Goal: Task Accomplishment & Management: Manage account settings

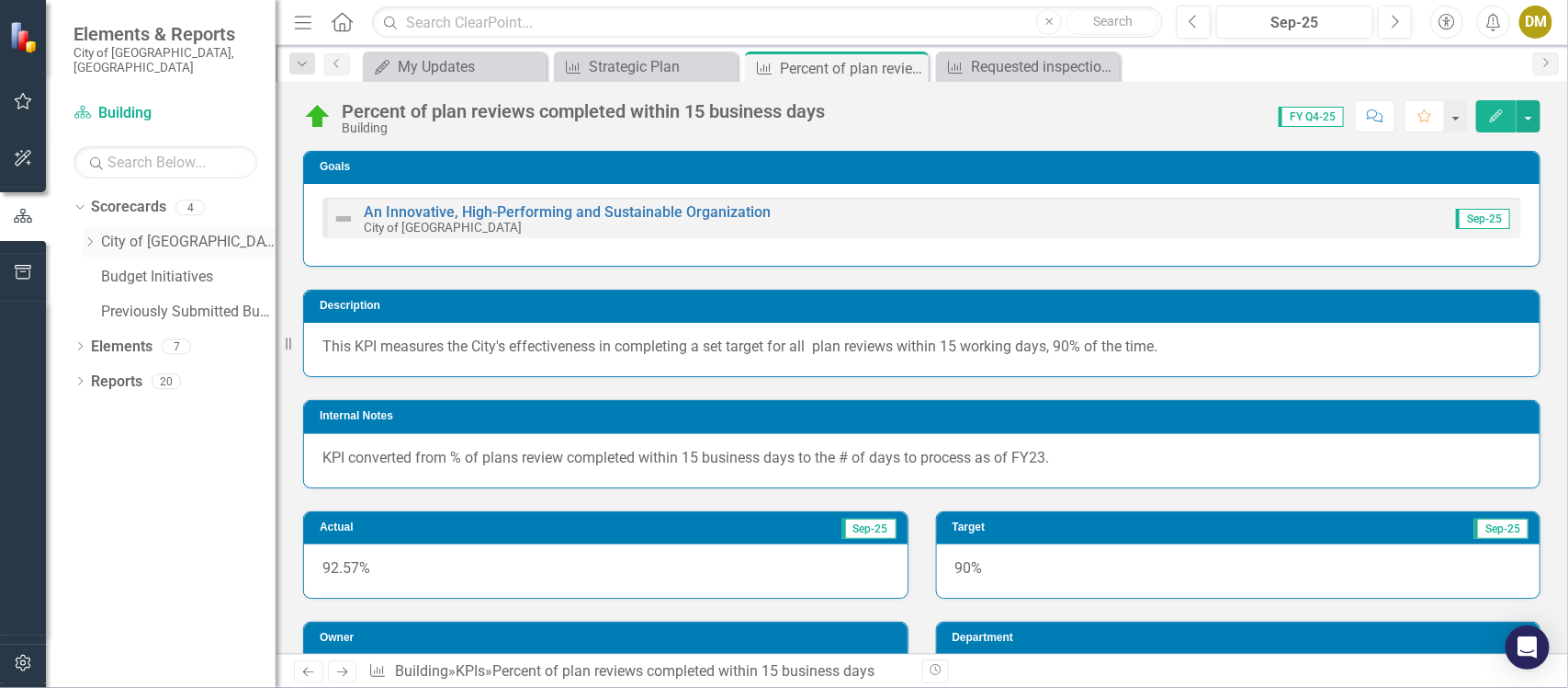
click at [88, 236] on icon "Dropdown" at bounding box center [90, 241] width 14 height 11
click at [126, 266] on link "Building" at bounding box center [198, 277] width 156 height 21
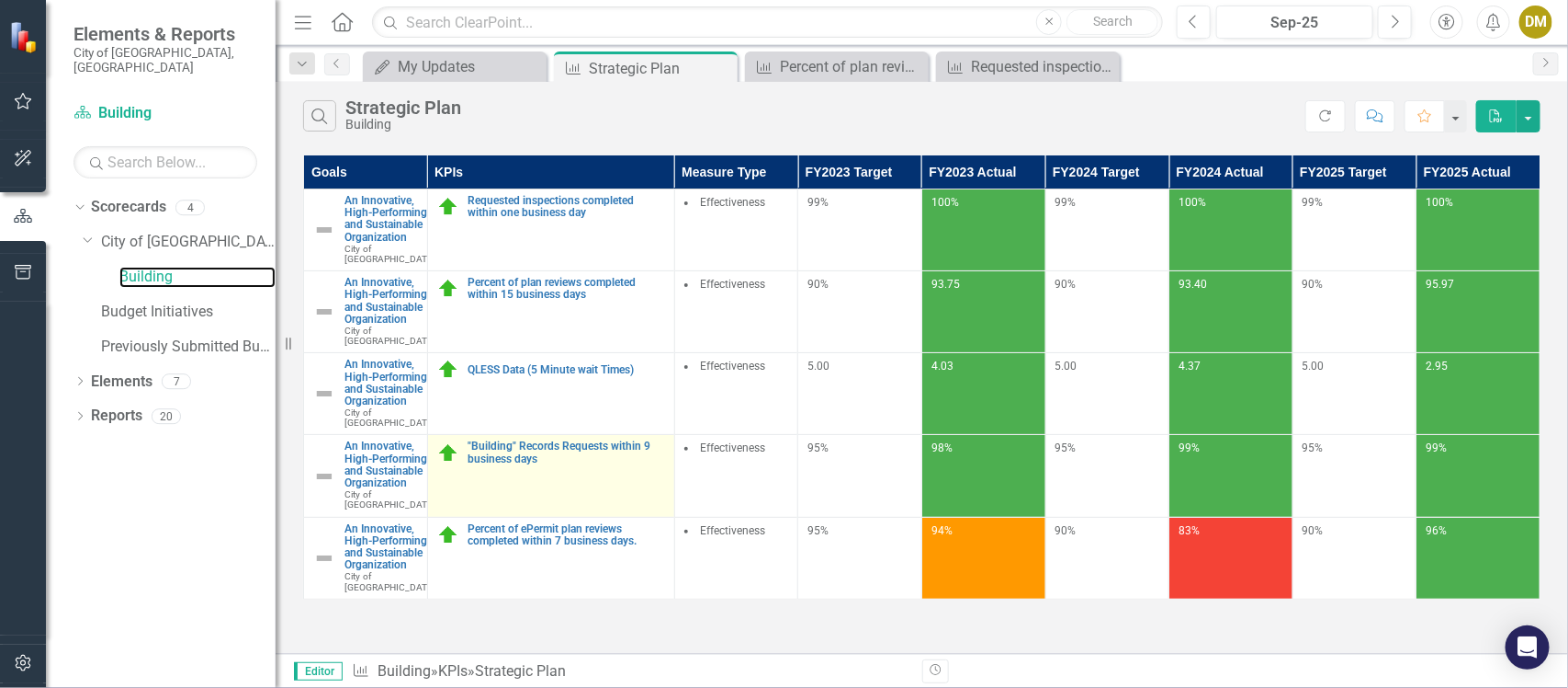
scroll to position [86, 0]
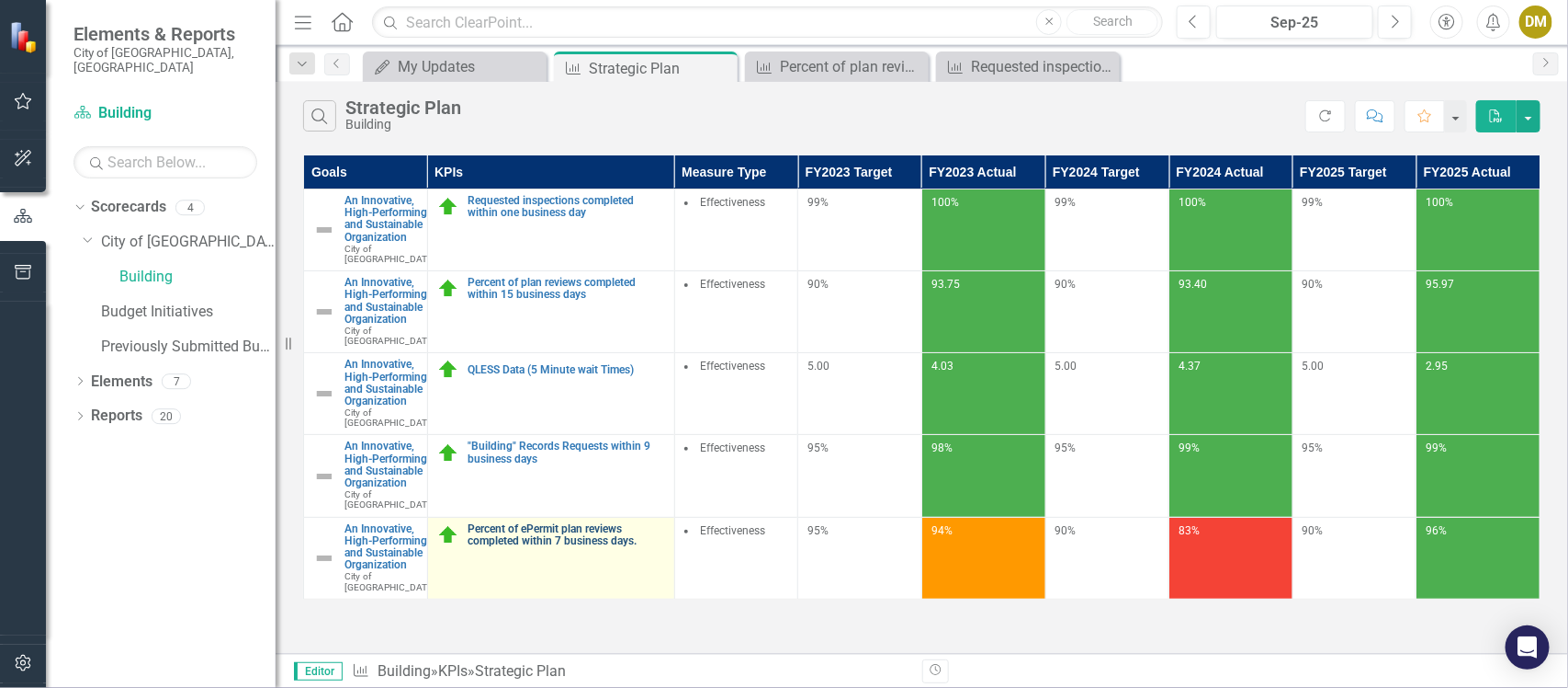
click at [572, 540] on link "Percent of ePermit plan reviews completed within 7 business days." at bounding box center [567, 535] width 197 height 24
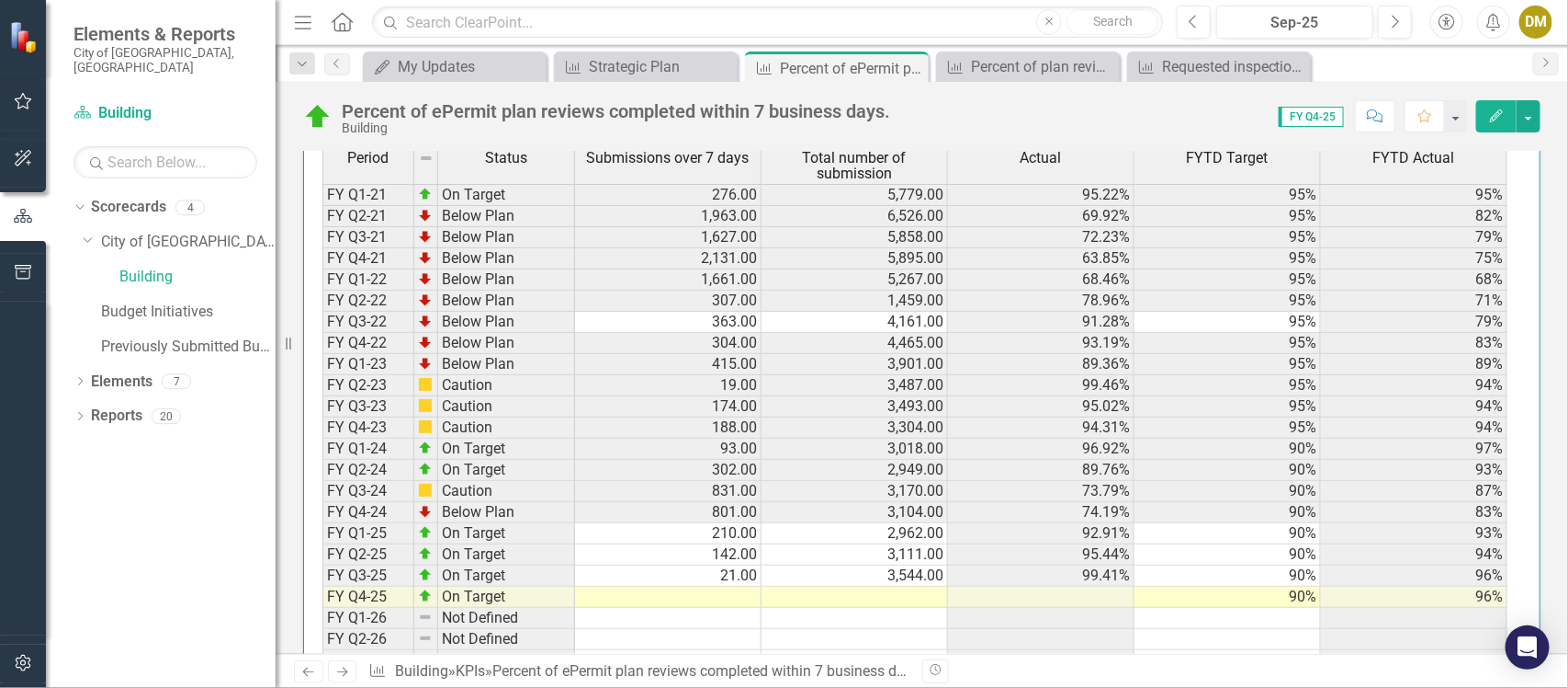
scroll to position [1711, 0]
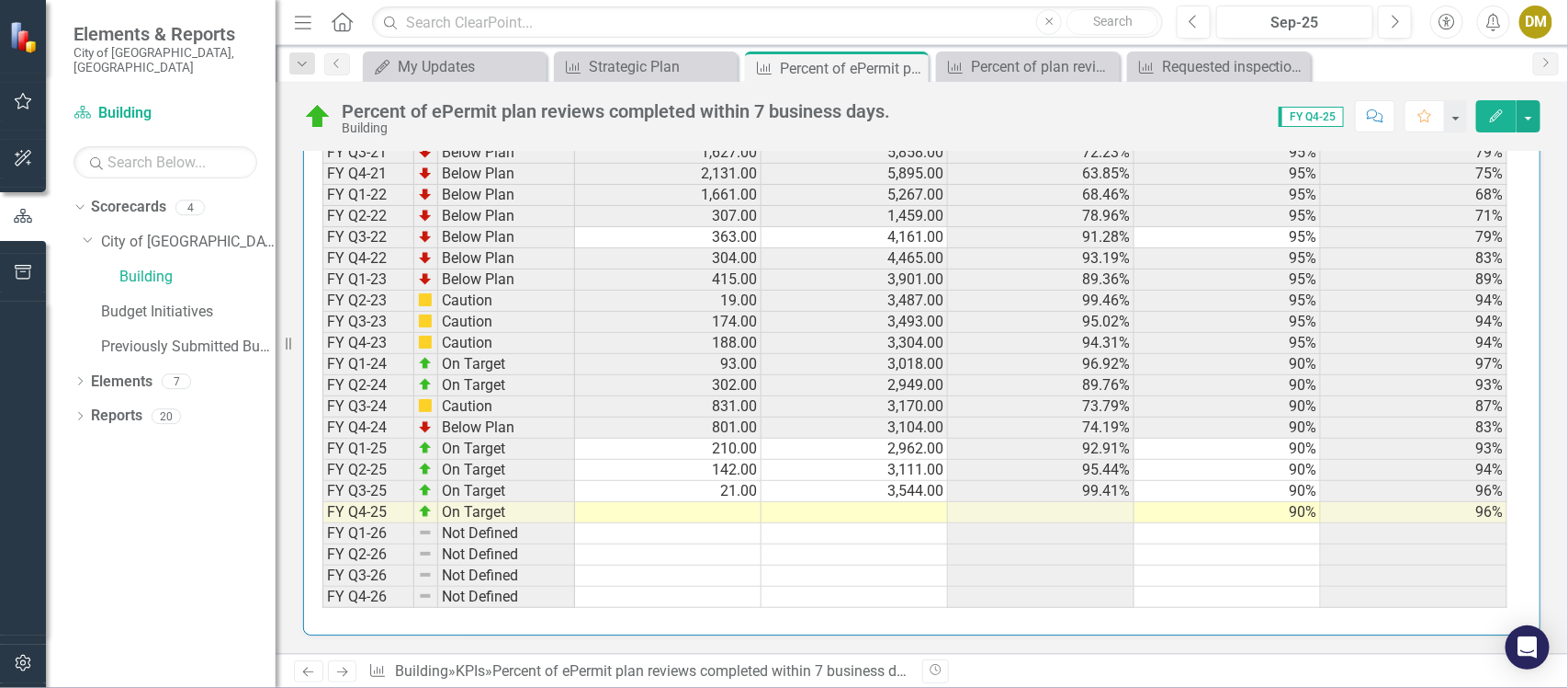
click at [733, 503] on td at bounding box center [667, 512] width 186 height 21
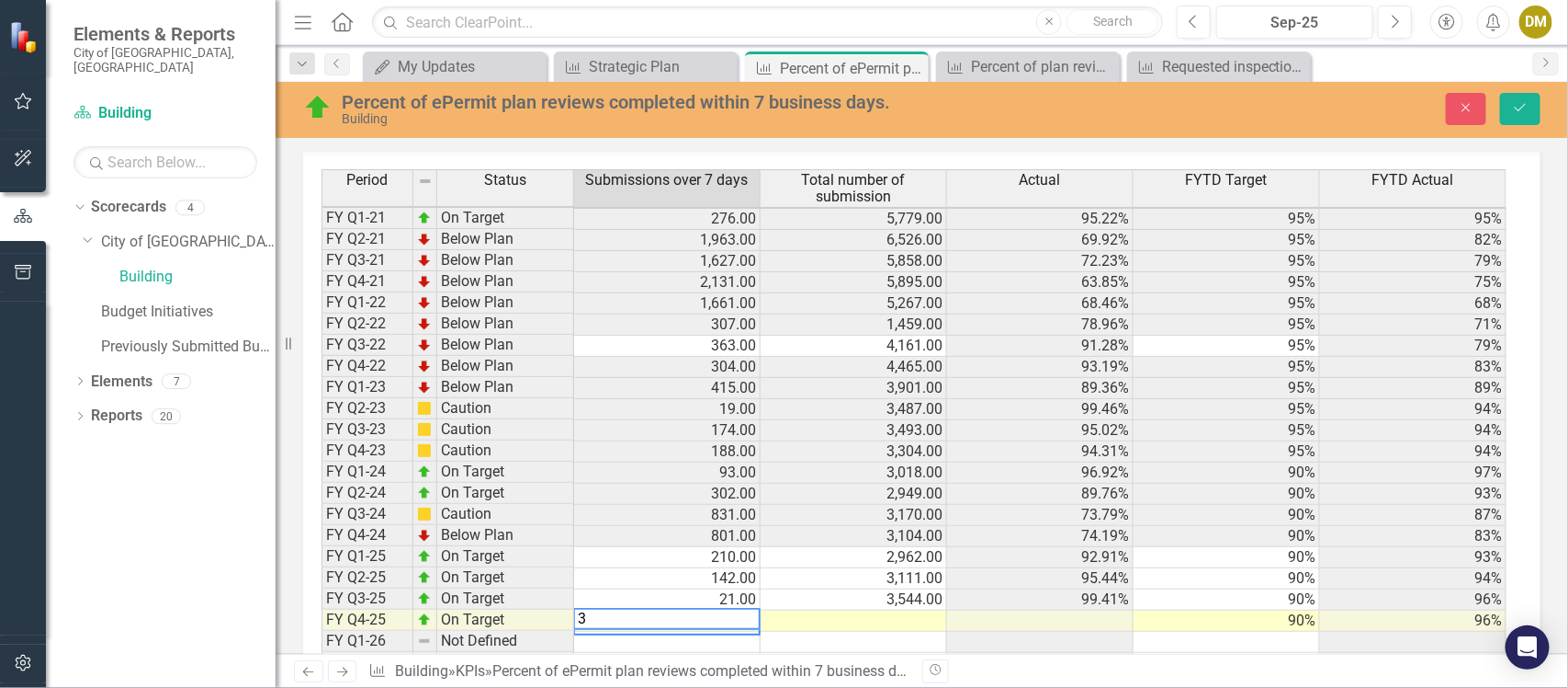
scroll to position [1608, 0]
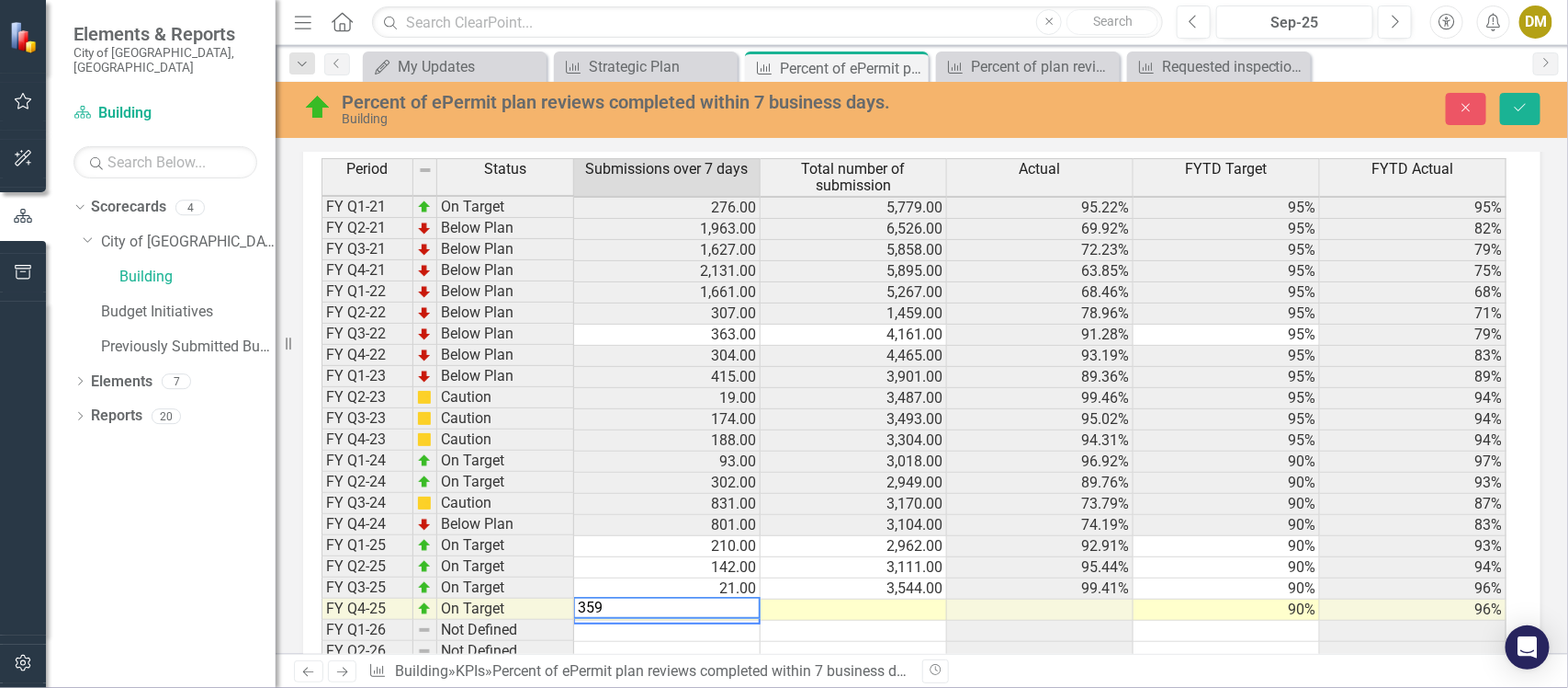
type textarea "359"
click at [321, 604] on div "Period Status Submissions over 7 days Total number of submission Actual FYTD Ta…" at bounding box center [321, 431] width 0 height 546
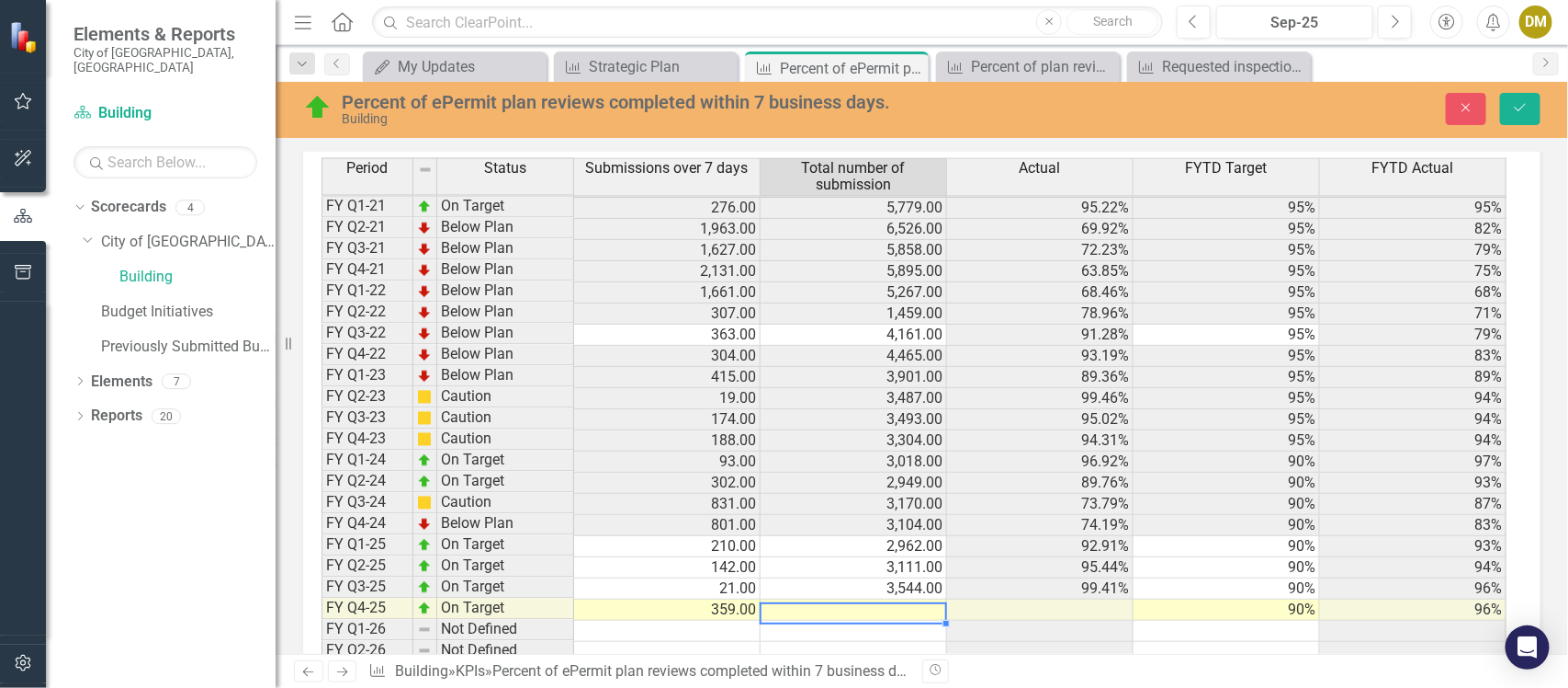
scroll to position [6, 0]
click at [841, 604] on div at bounding box center [852, 603] width 186 height 2
type textarea "3399"
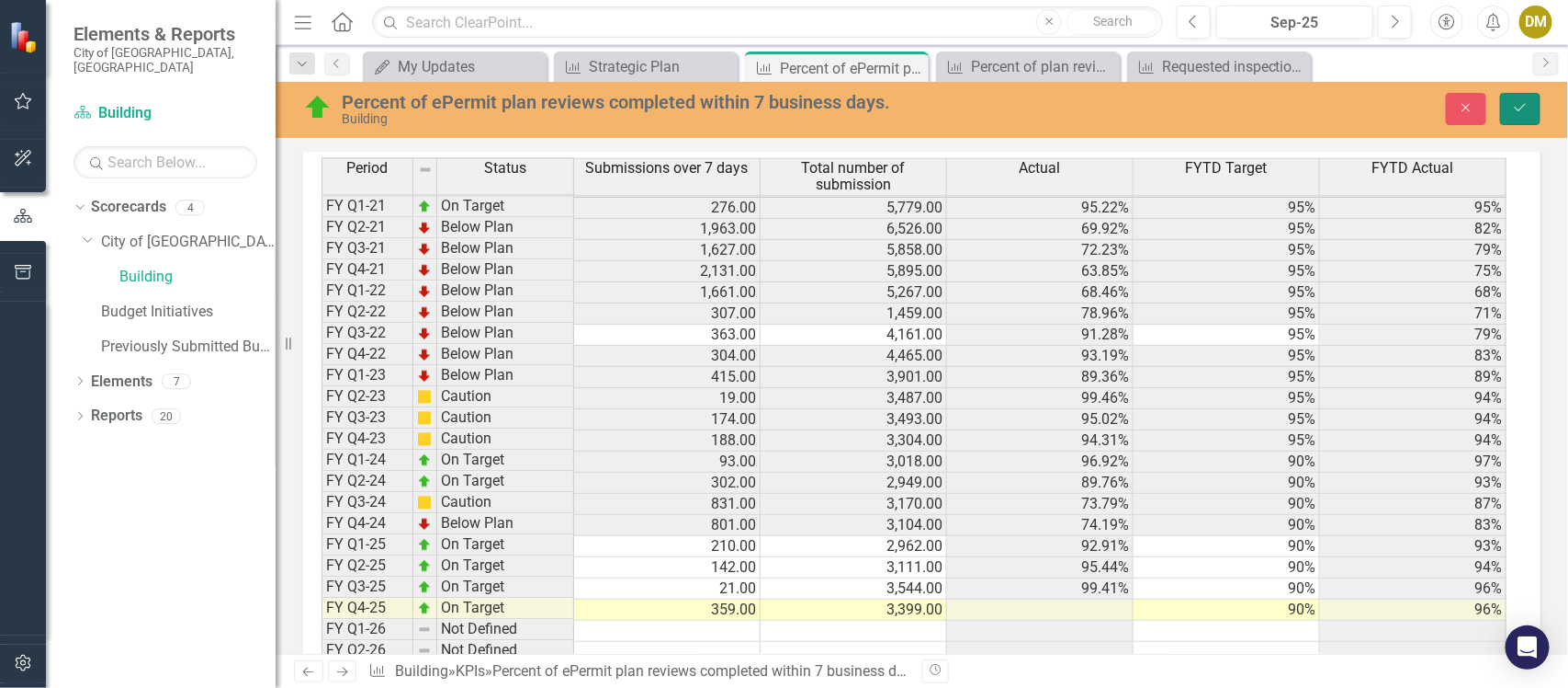
click at [1530, 101] on button "Save" at bounding box center [1521, 108] width 41 height 32
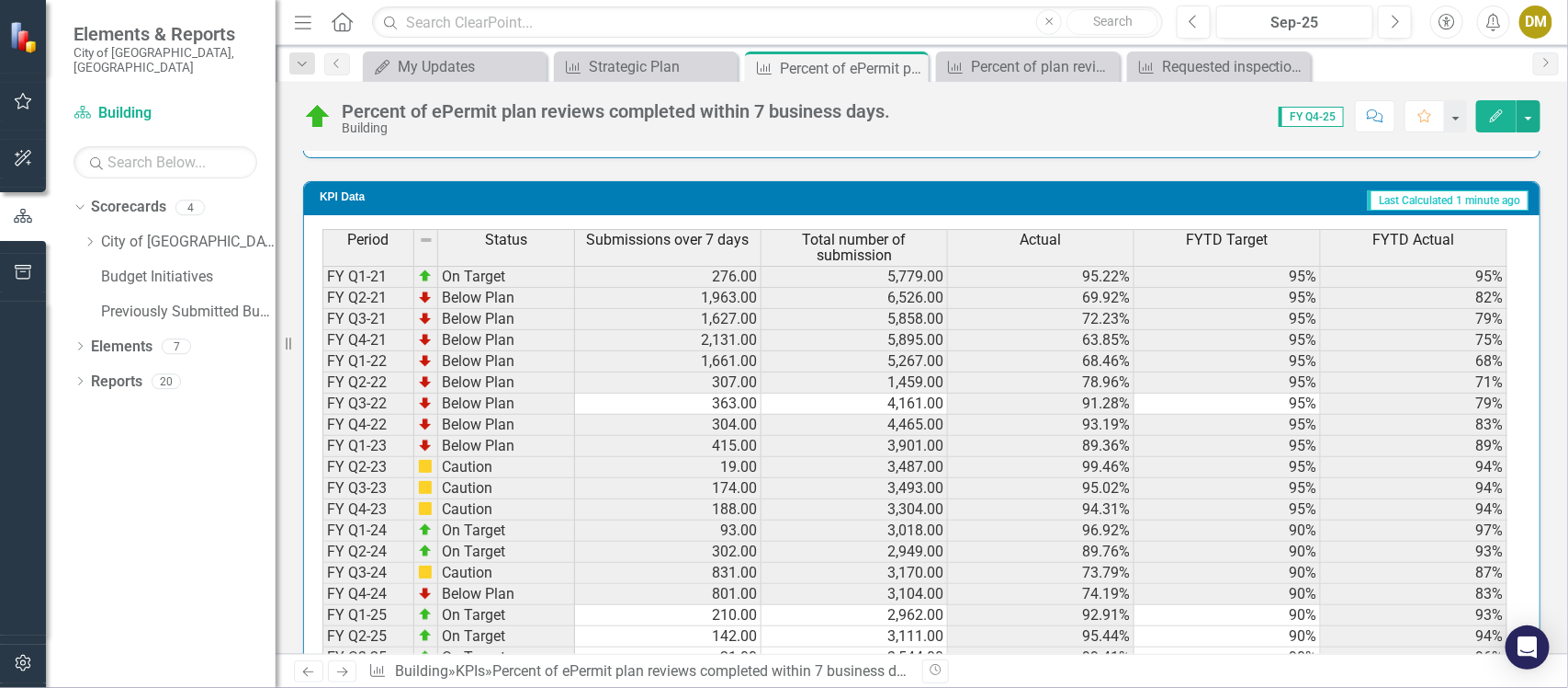
scroll to position [1137, 0]
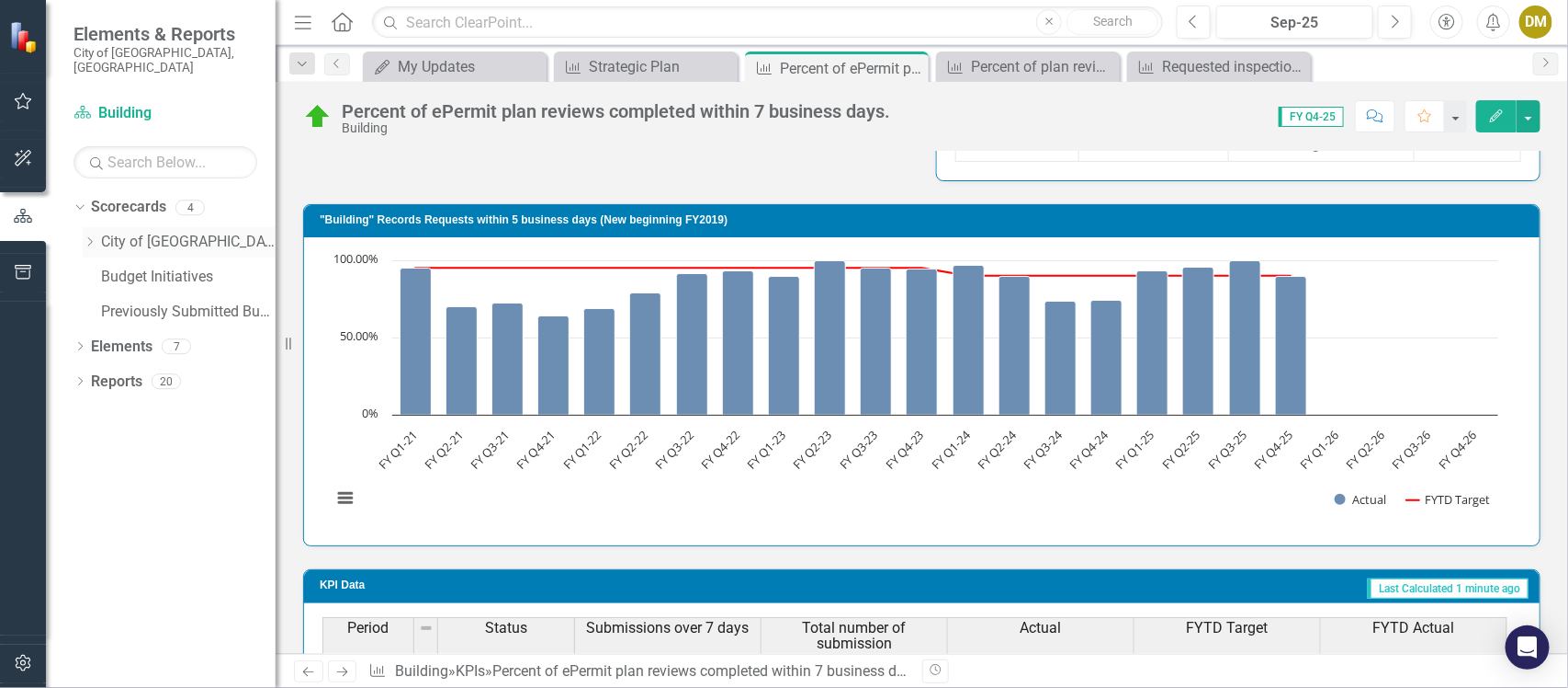
click at [86, 236] on icon "Dropdown" at bounding box center [90, 241] width 14 height 11
click at [126, 266] on link "Building" at bounding box center [198, 277] width 156 height 21
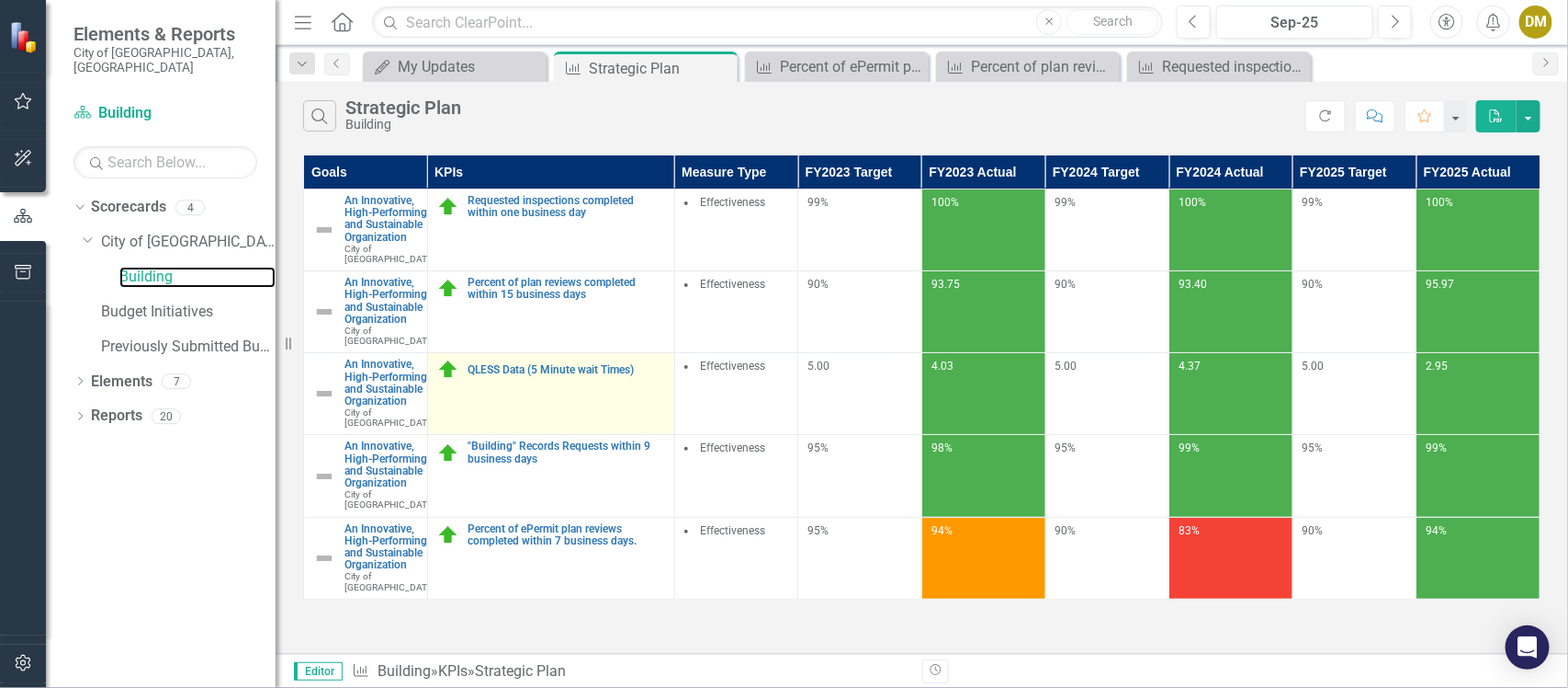
scroll to position [86, 0]
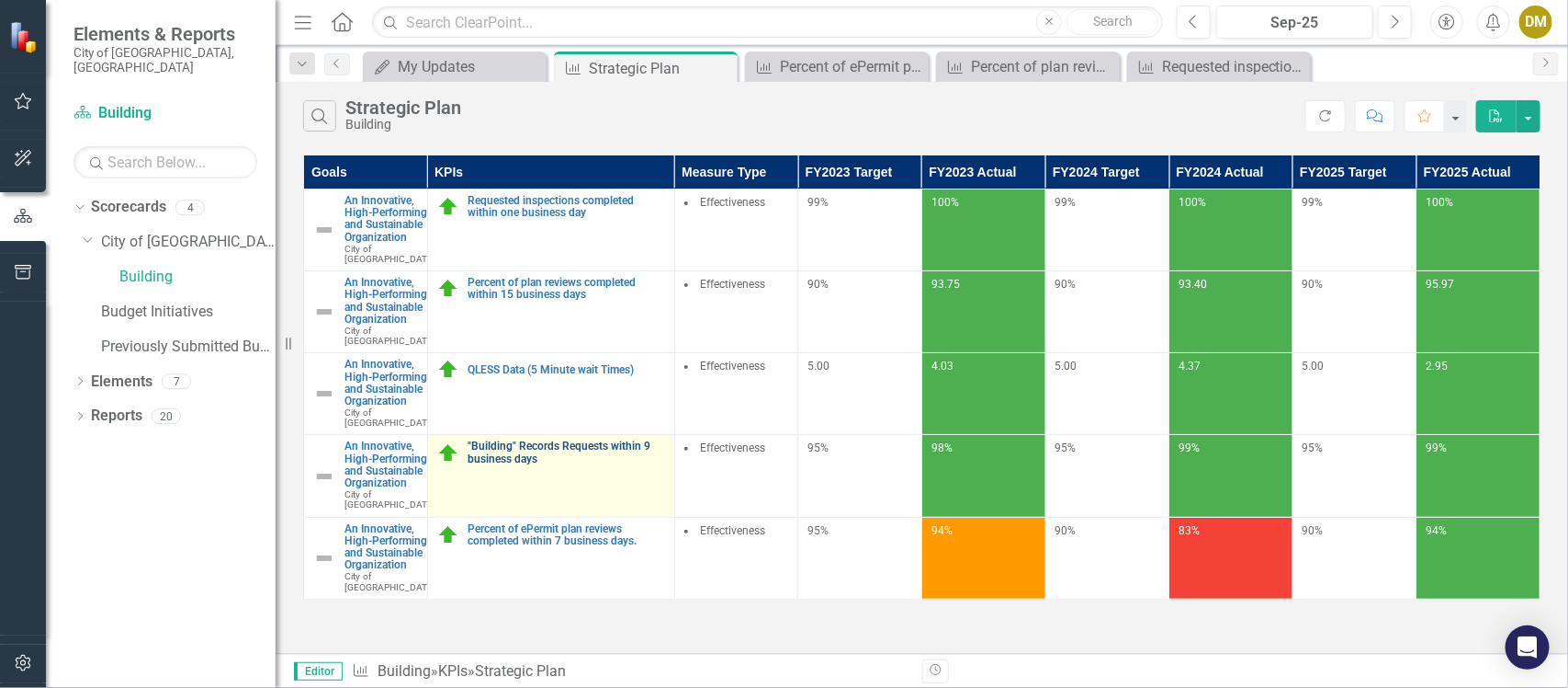
click at [572, 440] on link ""Building" Records Requests within 9 business days" at bounding box center [567, 452] width 197 height 24
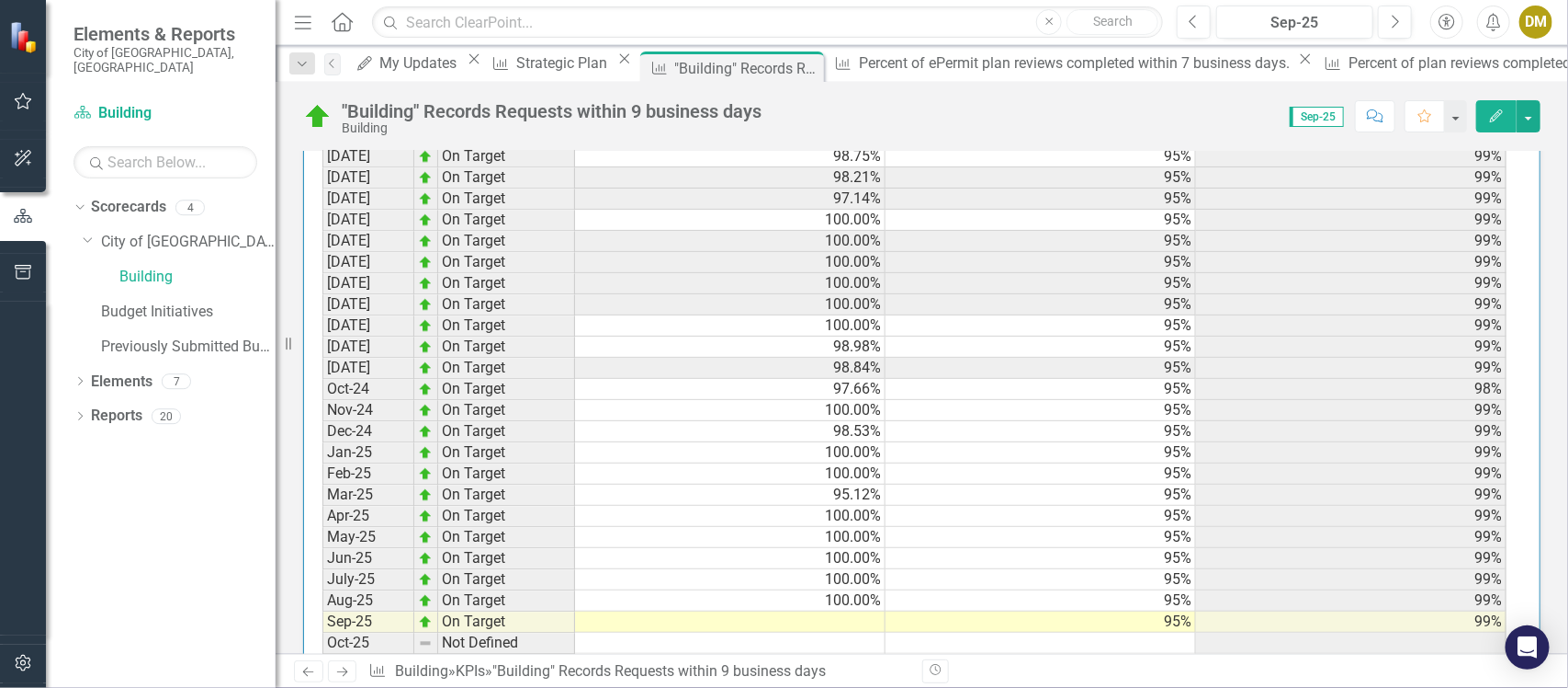
scroll to position [2138, 0]
